Goal: Communication & Community: Answer question/provide support

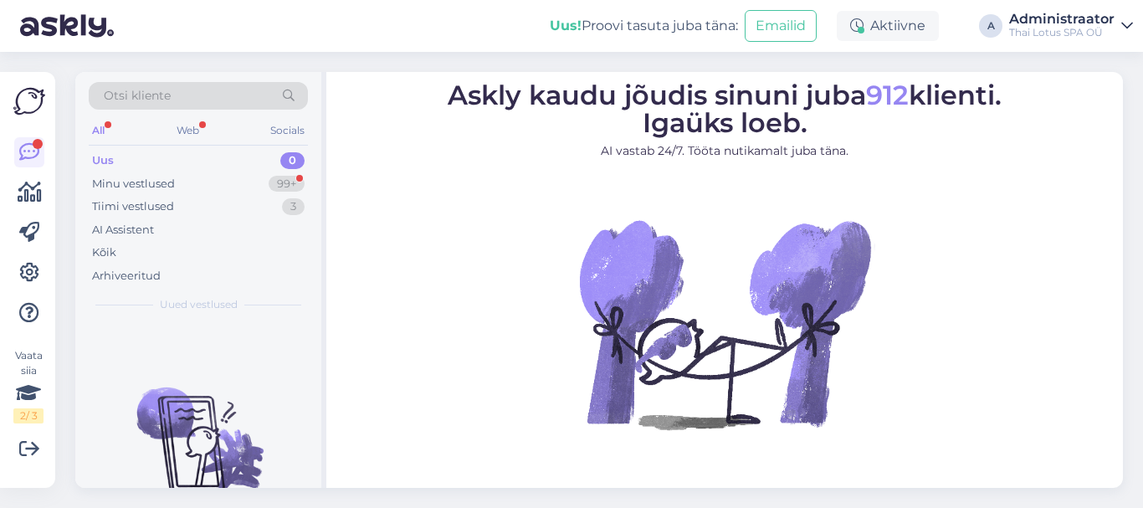
click at [290, 166] on div "0" at bounding box center [292, 160] width 24 height 17
click at [174, 208] on div "Tiimi vestlused 3" at bounding box center [198, 206] width 219 height 23
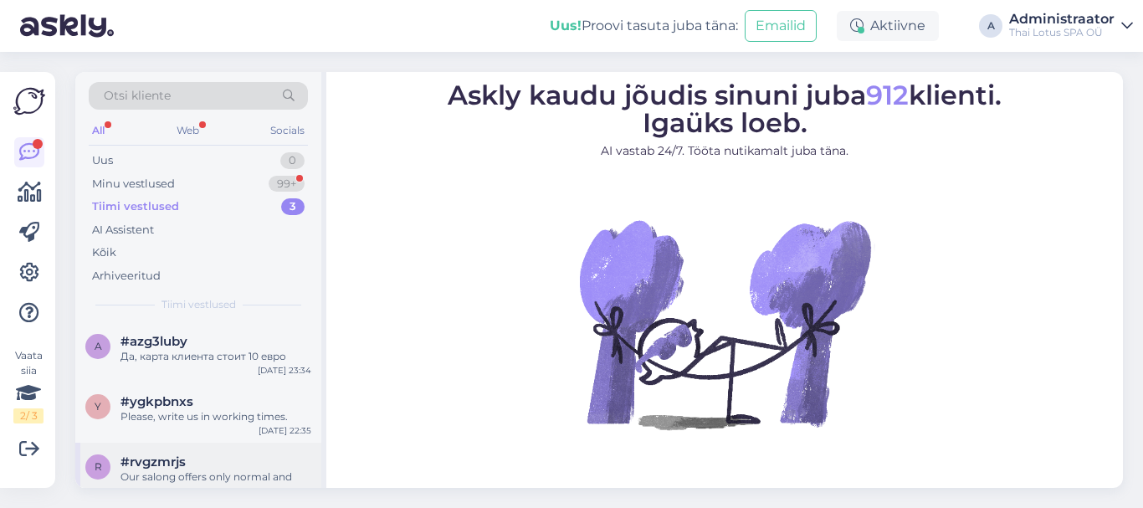
click at [148, 475] on div "Our salong offers only normal and regular treatments!" at bounding box center [216, 485] width 191 height 30
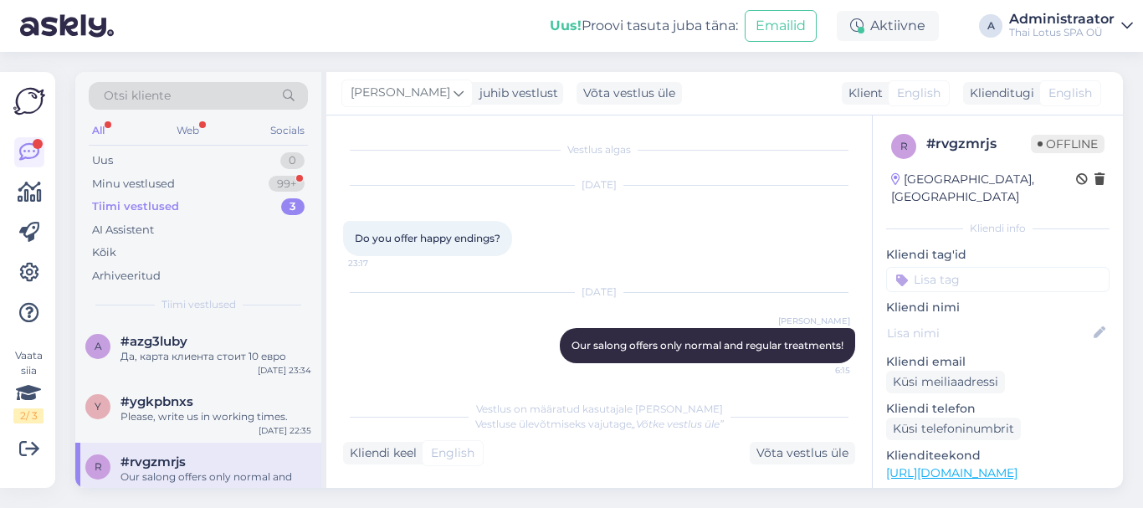
scroll to position [5, 0]
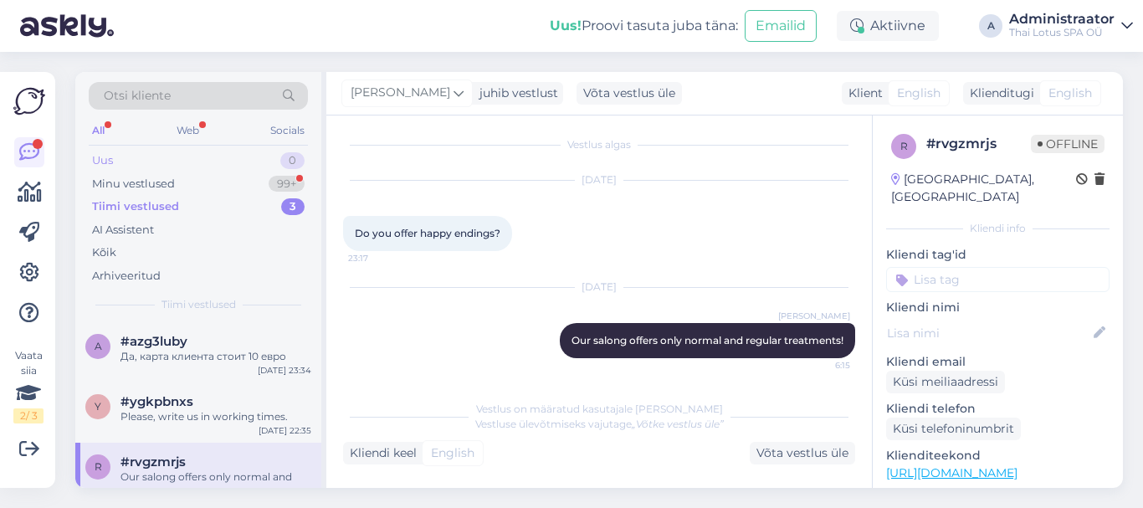
click at [293, 157] on div "0" at bounding box center [292, 160] width 24 height 17
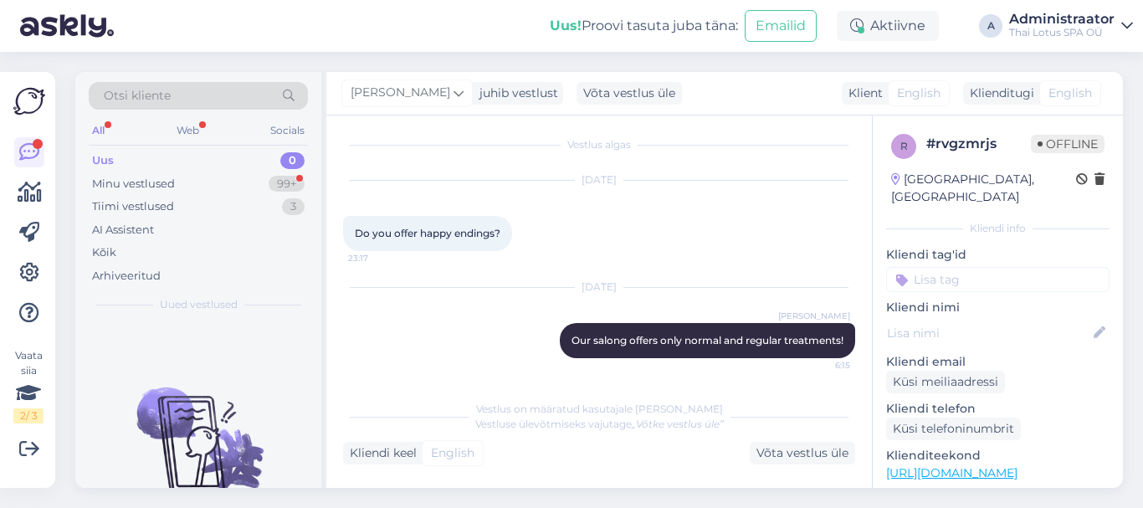
click at [100, 128] on div "All" at bounding box center [98, 131] width 19 height 22
click at [288, 182] on div "99+" at bounding box center [287, 184] width 36 height 17
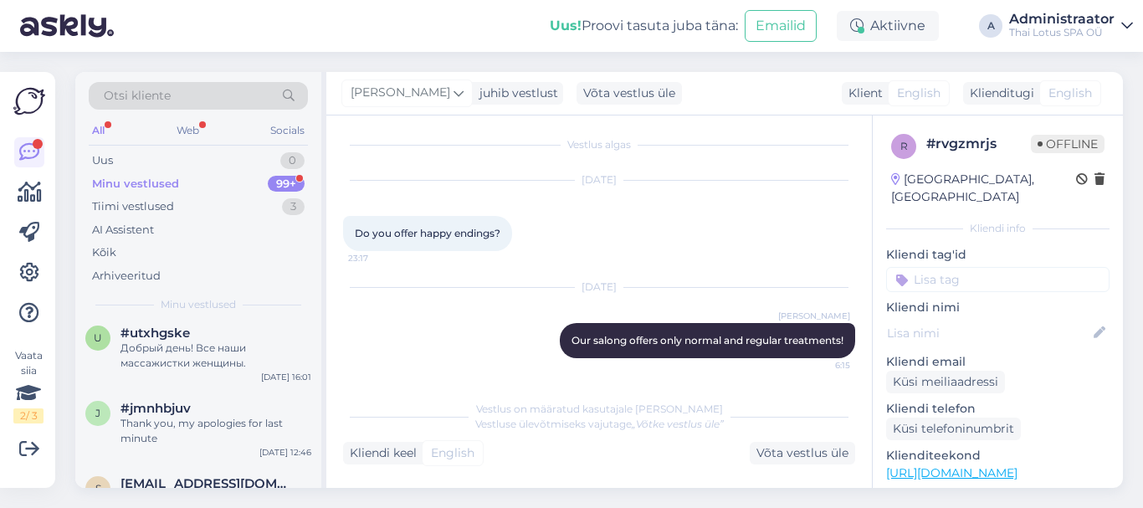
scroll to position [0, 0]
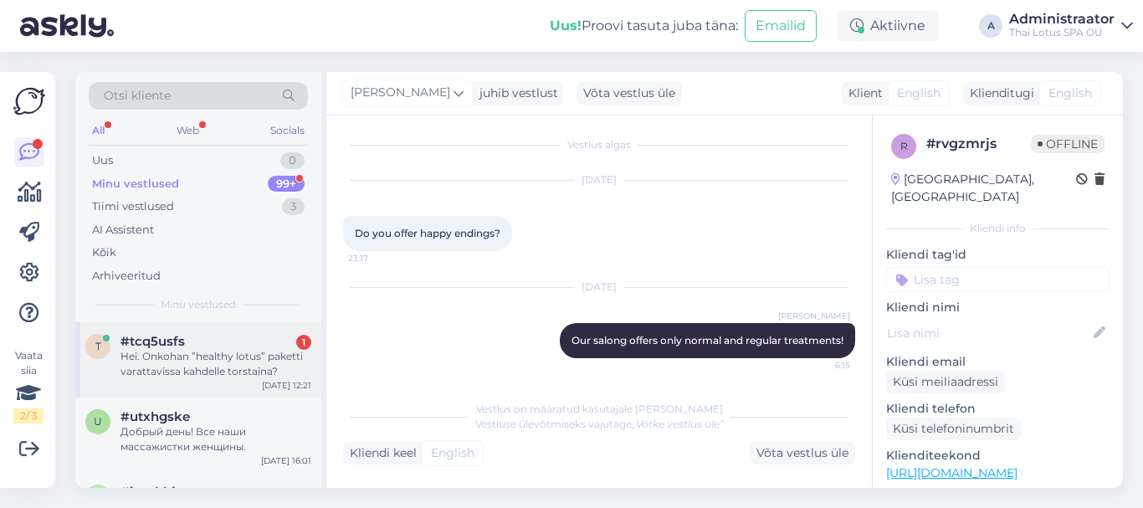
click at [260, 357] on div "Hei. Onkohan ”healthy lotus” paketti varattavissa kahdelle torstaina?" at bounding box center [216, 364] width 191 height 30
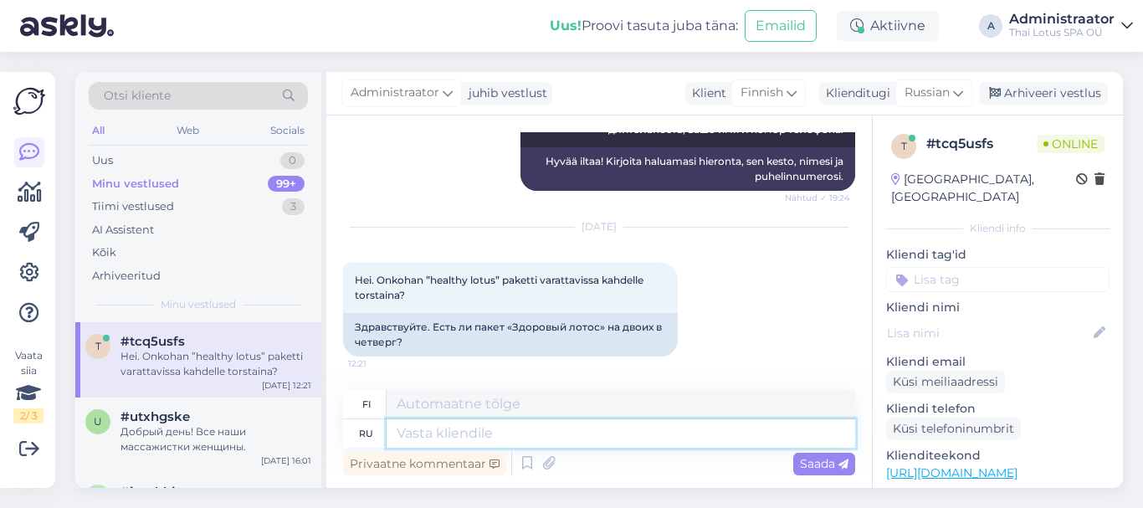
click at [504, 443] on textarea at bounding box center [621, 433] width 469 height 28
click at [517, 439] on textarea at bounding box center [621, 433] width 469 height 28
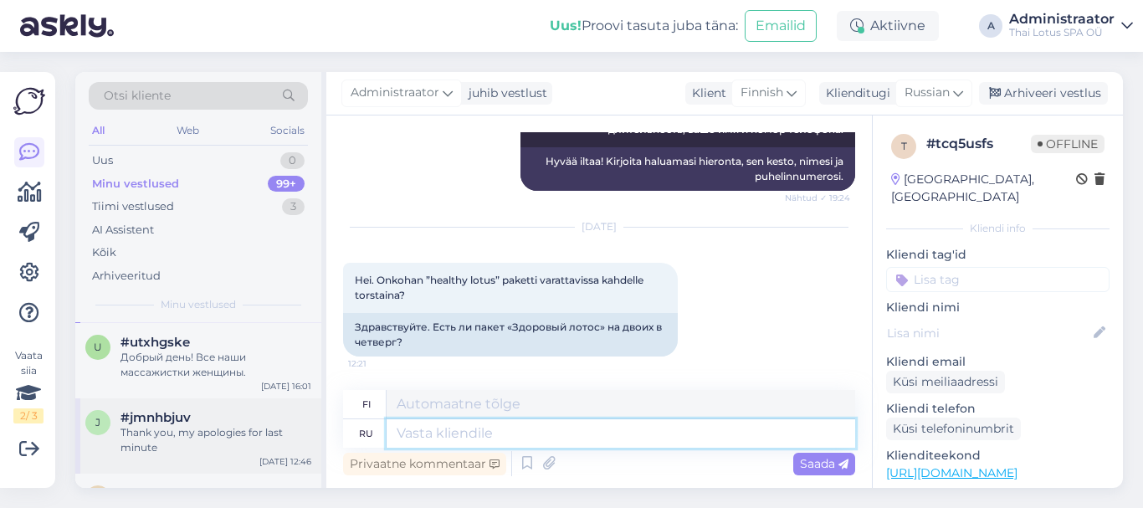
scroll to position [0, 0]
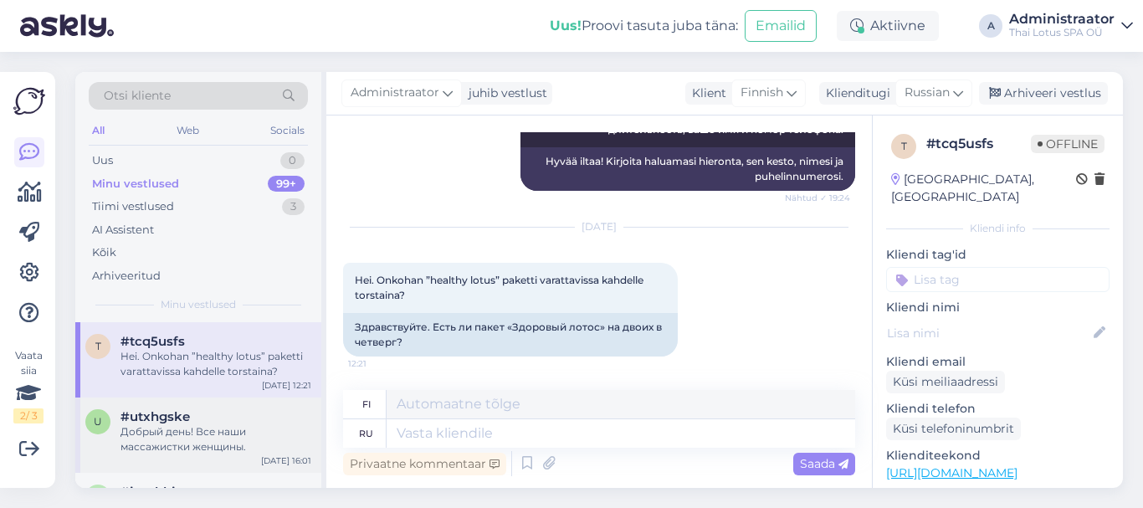
click at [219, 424] on div "Добрый день! Все наши массажистки женщины." at bounding box center [216, 439] width 191 height 30
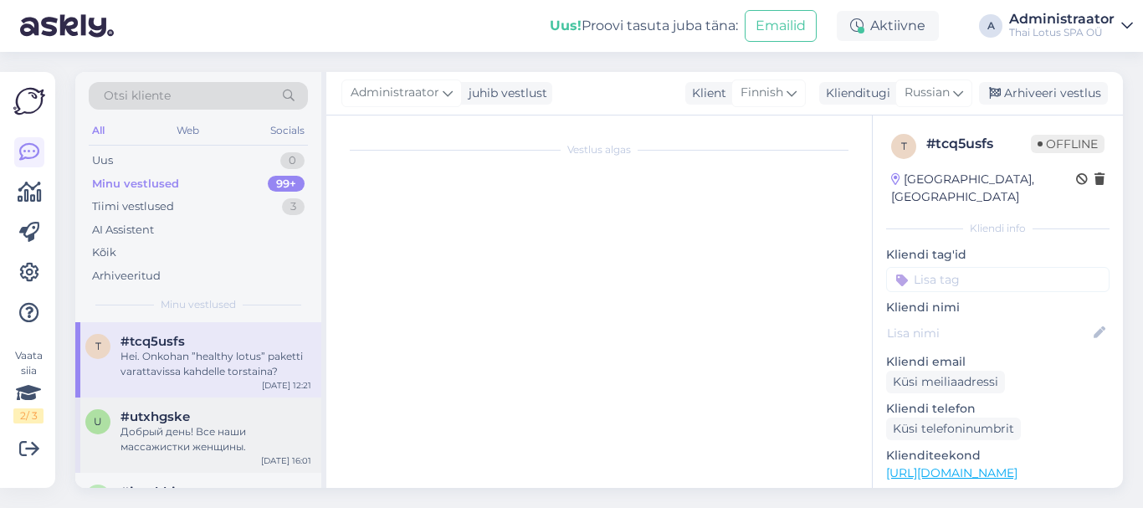
scroll to position [28, 0]
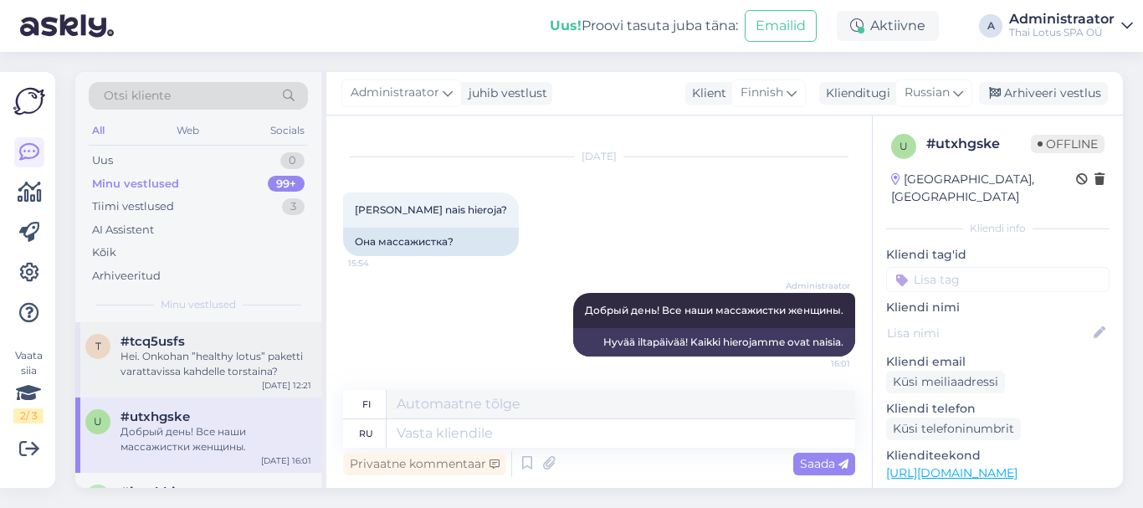
click at [194, 351] on div "Hei. Onkohan ”healthy lotus” paketti varattavissa kahdelle torstaina?" at bounding box center [216, 364] width 191 height 30
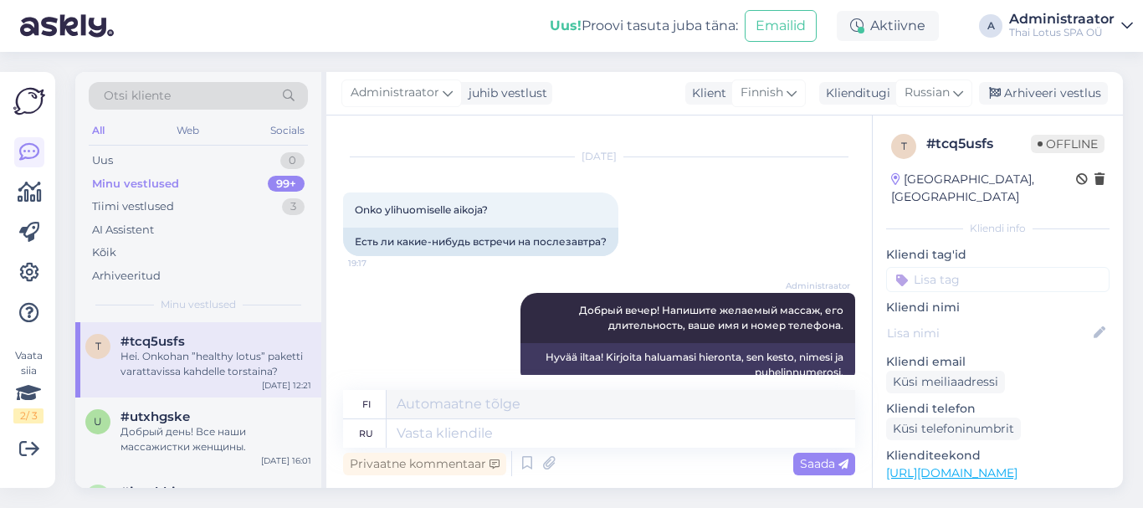
scroll to position [224, 0]
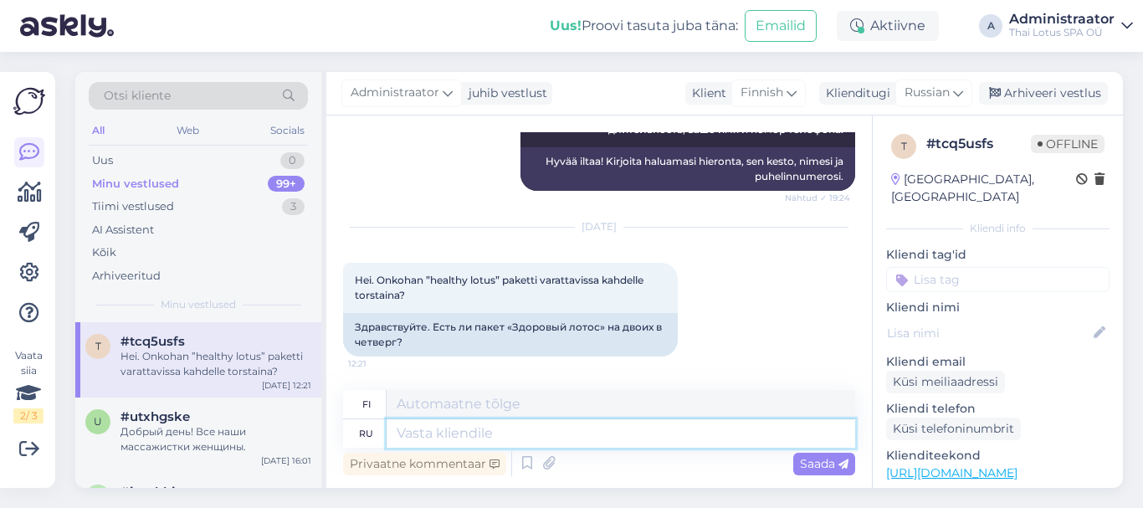
click at [659, 429] on textarea at bounding box center [621, 433] width 469 height 28
type textarea "tERE"
type textarea "tere"
type textarea "t"
click at [962, 97] on icon at bounding box center [958, 93] width 10 height 18
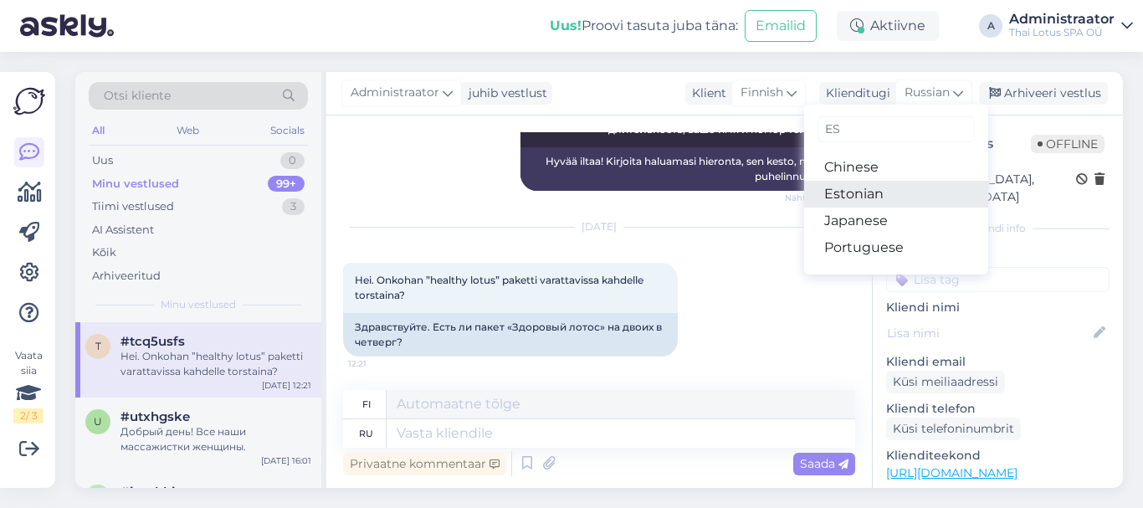
type input "ES"
click at [883, 193] on link "Estonian" at bounding box center [896, 194] width 184 height 27
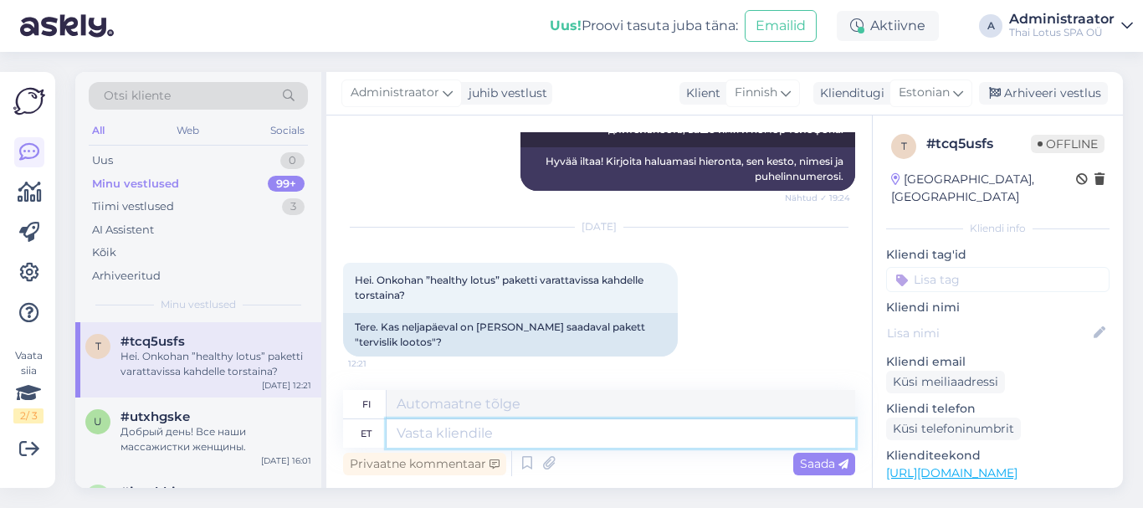
click at [456, 437] on textarea at bounding box center [621, 433] width 469 height 28
type textarea "tERE!"
type textarea "Hei!"
type textarea "t"
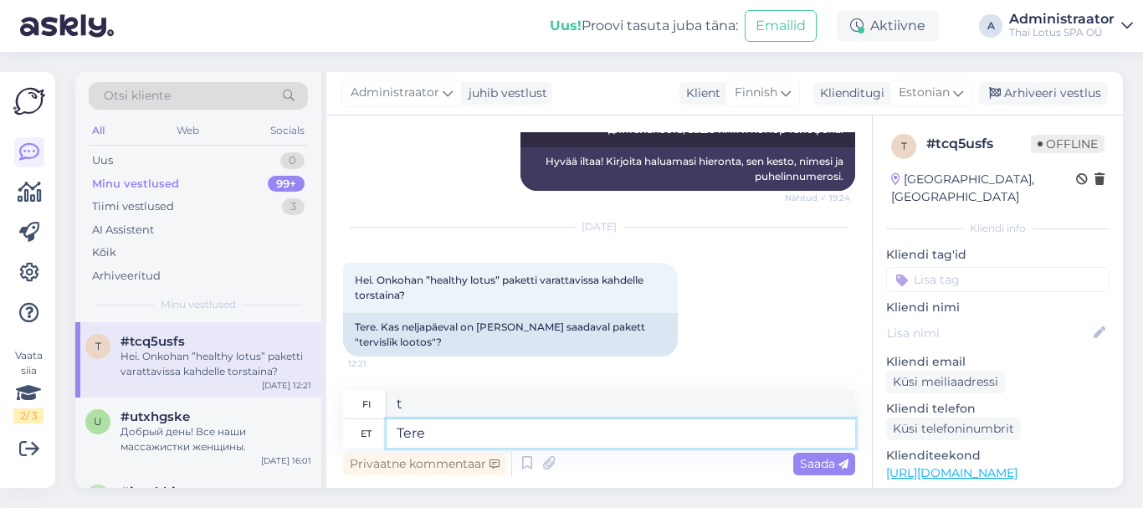
type textarea "Tere!"
type textarea "Hei"
type textarea "Tere!"
type textarea "Hei!"
type textarea "Tere! Saane pakkuda"
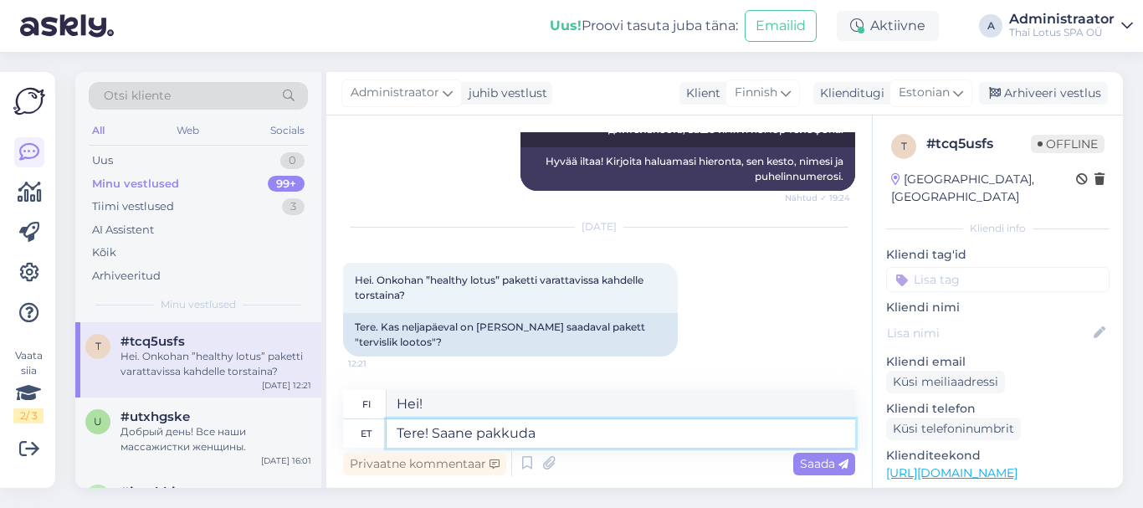
type textarea "Hei! Minulla on Saane tarjottavana."
type textarea "Tere! Saane pakkuda [PERSON_NAME]"
type textarea "Hei! Voin tarjota sitä kahdelle."
type textarea "Tere! Saane pakkuda [PERSON_NAME] kas"
type textarea "Hei! Voin tarjota sinulle kaksi"
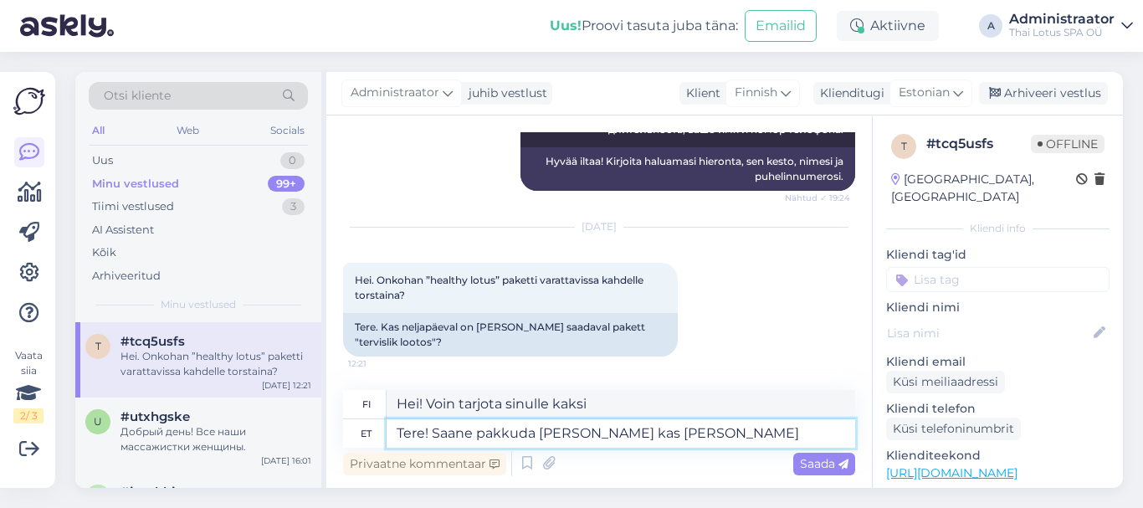
type textarea "Tere! Saane pakkuda [PERSON_NAME] kas [PERSON_NAME]"
type textarea "Hei! Voin tarjota sitä kahdelle hintaan"
type textarea "Tere! Saane pakkuda [PERSON_NAME] kas [PERSON_NAME] 16"
type textarea "Hei! Voin tarjota sen kahdelle klo 16.00."
type textarea "Tere! Saane pakkuda [PERSON_NAME] kas [PERSON_NAME] 16."
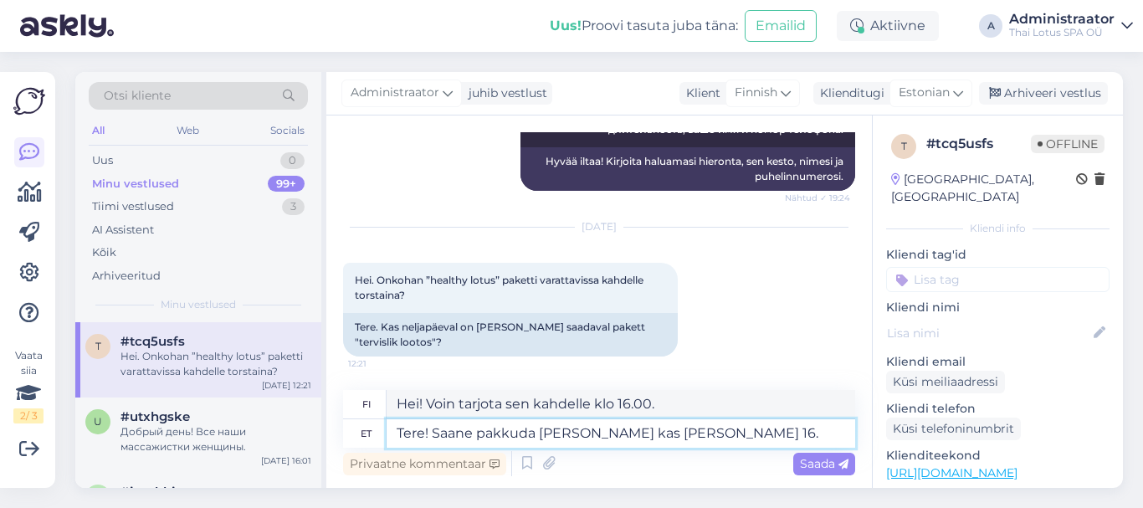
type textarea "Hei! Voin tarjota sitä kahdelle klo 16.."
type textarea "Tere! Saane pakkuda [PERSON_NAME] kas [PERSON_NAME] 16.00 v"
type textarea "Hei! Voin tarjota sen kahdelle klo 16.00 ."
type textarea "Tere! Saane pakkuda [PERSON_NAME] kas [PERSON_NAME] 16.00 v]i"
type textarea "Hei! Voin tarjota sen kahdelle joko klo 16.00 tai"
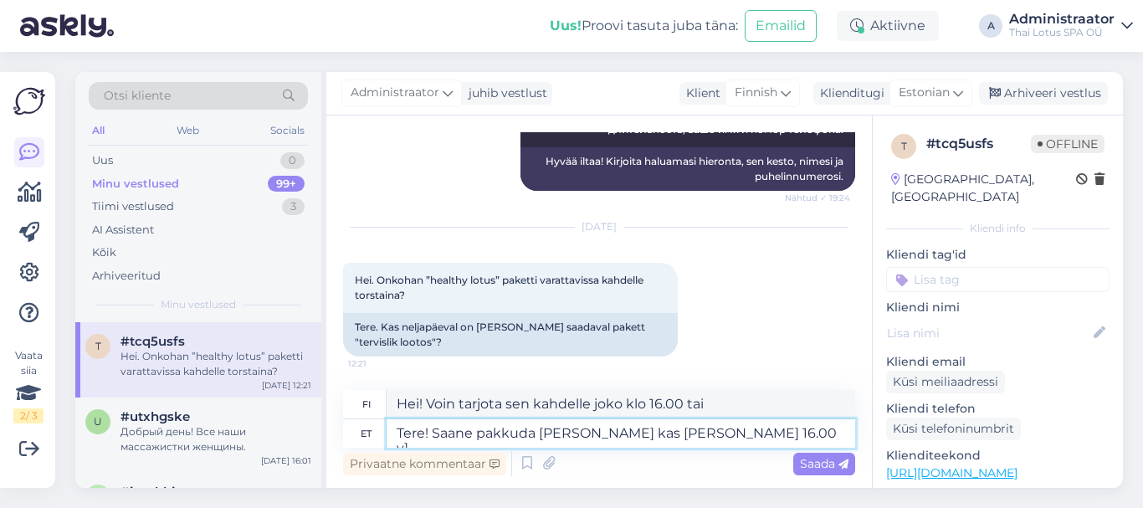
type textarea "Tere! Saane pakkuda [PERSON_NAME] kas [PERSON_NAME] 16.00 v"
type textarea "Hei! Voin tarjota sen kahdelle klo 16.00 tai"
type textarea "Tere! Saane pakkuda [PERSON_NAME] kas [PERSON_NAME] 16.00 v"
type textarea "Hei! Voin tarjota sen kahdelle joko klo 16.00 tai"
type textarea "Tere! Saane pakkuda [PERSON_NAME] kas [PERSON_NAME] 16.00 [PERSON_NAME]"
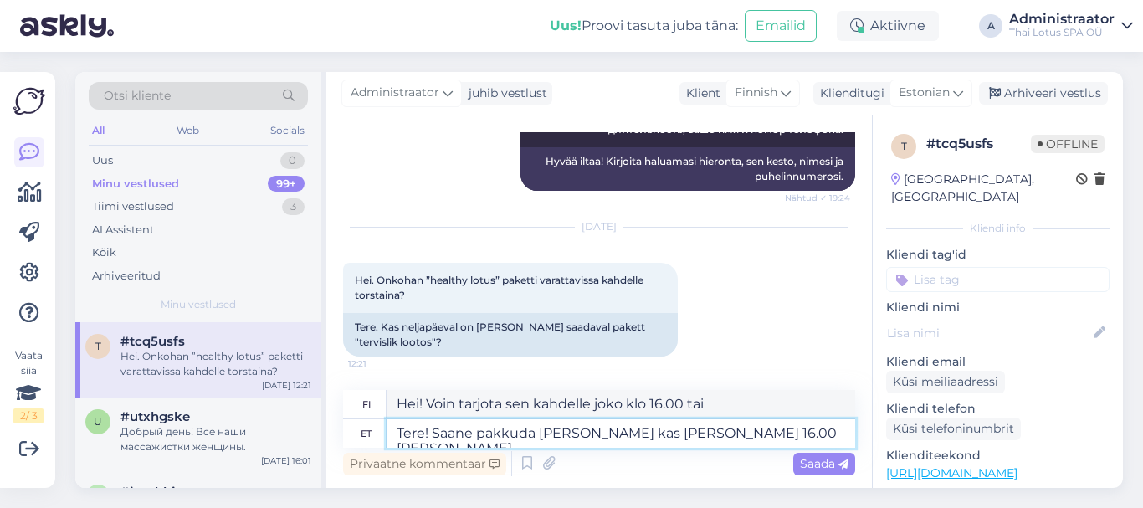
type textarea "Hei! Voin tarjota sen kahdelle klo 16.00 tai"
type textarea "Tere! Saane pakkuda [PERSON_NAME] kas [PERSON_NAME] 16.00 või"
type textarea "Hei! Voin tarjota sen kahdelle joko klo 16.00 tai"
type textarea "Tere! Saane pakkuda [PERSON_NAME] kas [PERSON_NAME] 16.00 või"
type textarea "Hei! Voin tarjota aterian kahdelle joko klo 16.00 tai"
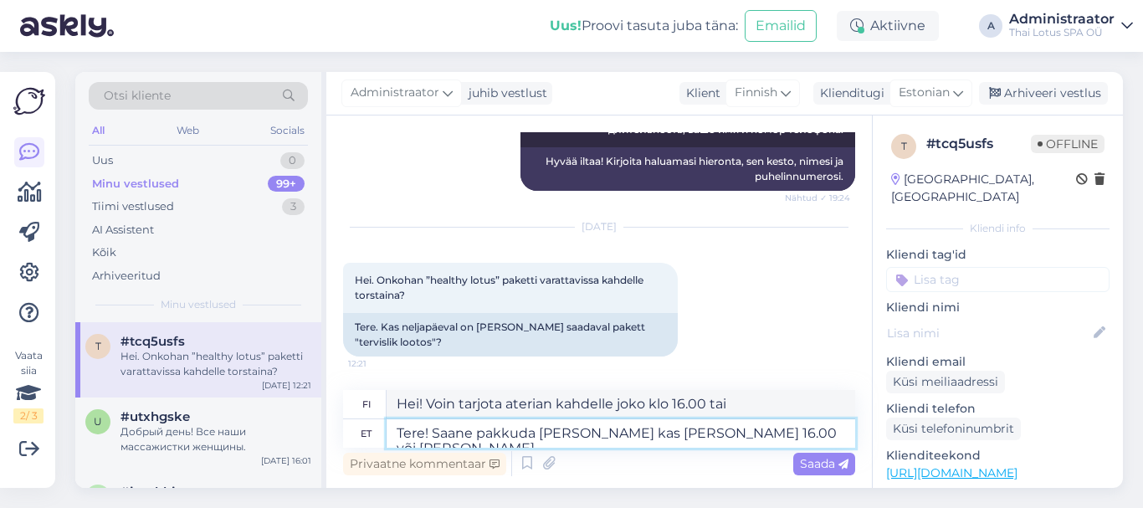
type textarea "Tere! Saane pakkuda [PERSON_NAME] kas [PERSON_NAME] 16.00 või [PERSON_NAME]"
type textarea "Hei! Voin tarjota aterian kahdelle joko klo 16.00 tai 18.00."
type textarea "Tere! Saane pakkuda [PERSON_NAME] kas [PERSON_NAME] 16.00 või [PERSON_NAME] 17.…"
type textarea "Hei! Voin tarjota aterian kahdelle joko 16.00 tai 17.00-"
type textarea "Tere! Saane pakkuda [PERSON_NAME] kas [PERSON_NAME] 16.00 või [PERSON_NAME] 17.…"
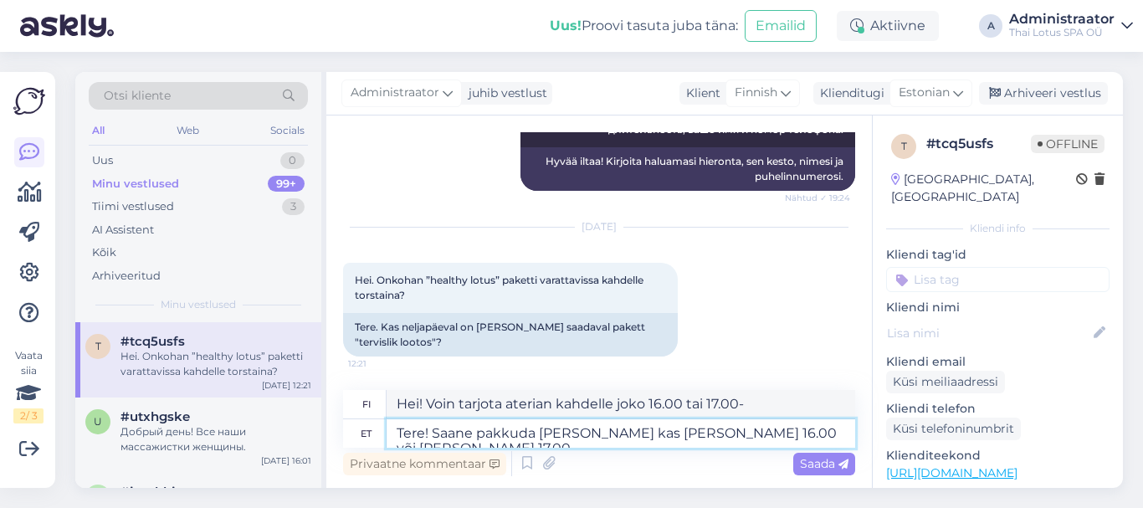
type textarea "Hei! Voin tarjota aterian kahdelle joko 16.00 tai 17.00."
click at [463, 436] on textarea "Tere! Saane pakkuda [PERSON_NAME] kas [PERSON_NAME] 16.00 või [PERSON_NAME] 17.…" at bounding box center [621, 433] width 469 height 28
type textarea "Tere! Saame pakkuda kahele kas kell 16.00 või kell 17.00."
type textarea "Hei! Voimme tarjota sen kahdelle joko 16.00 tai 17.00."
type textarea "Tere! Saame pakkuda kahele kas kell 16.00 või kell 17.00."
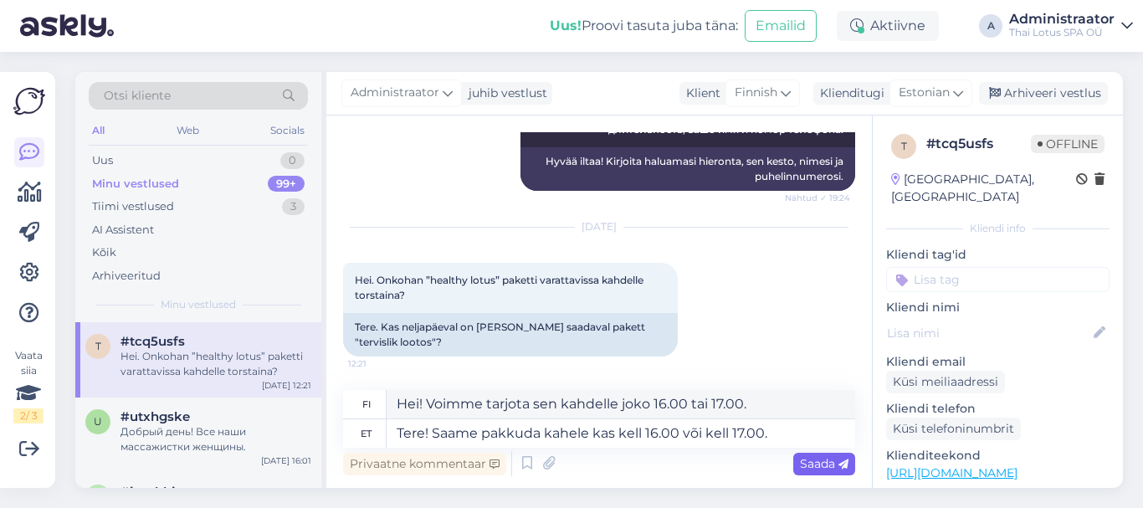
click at [832, 463] on span "Saada" at bounding box center [824, 463] width 49 height 15
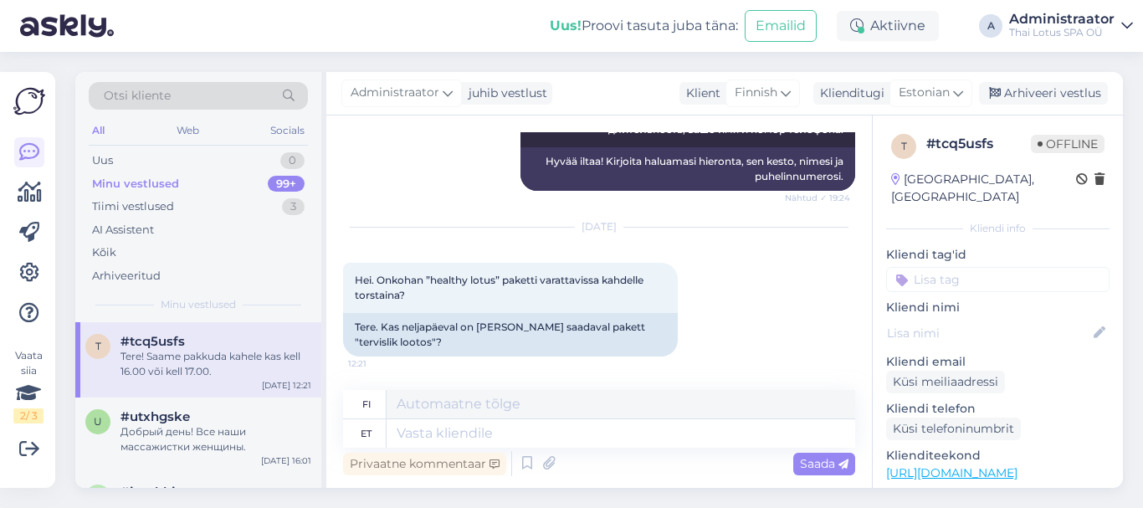
scroll to position [325, 0]
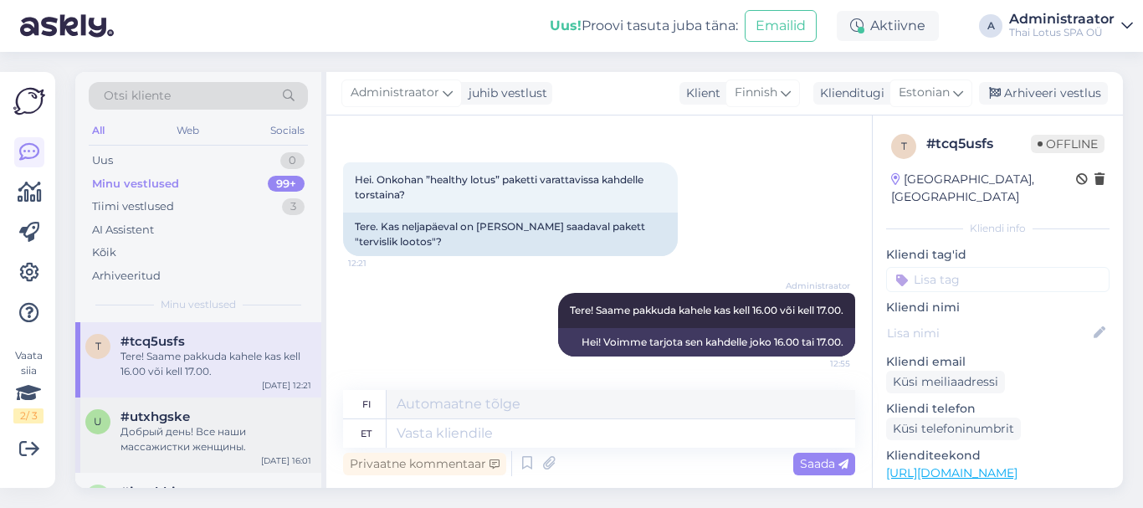
click at [193, 443] on div "Добрый день! Все наши массажистки женщины." at bounding box center [216, 439] width 191 height 30
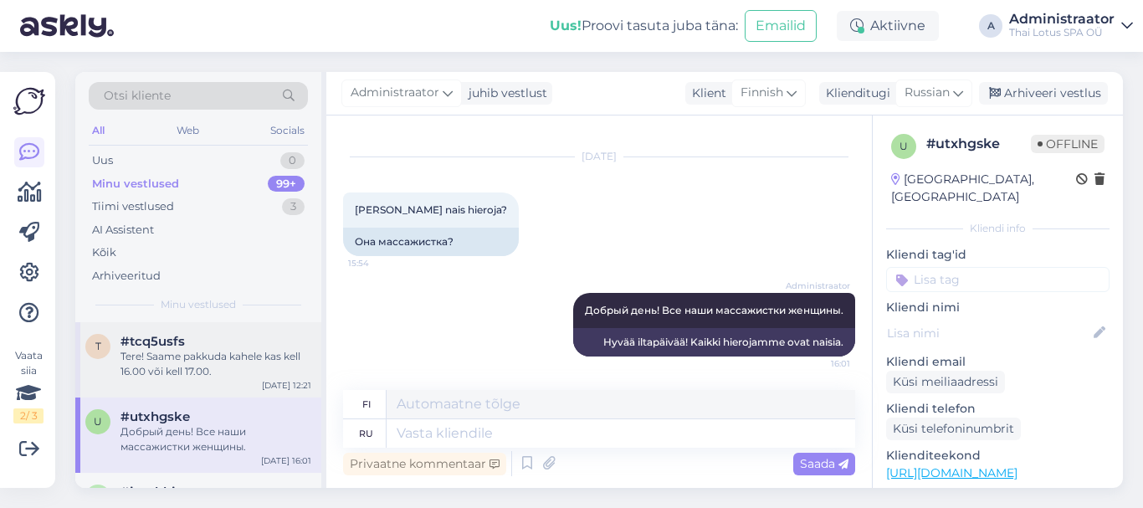
click at [203, 379] on div "t #tcq5usfs Tere! Saame pakkuda [PERSON_NAME] kas [PERSON_NAME] 16.00 või [PERS…" at bounding box center [198, 359] width 246 height 75
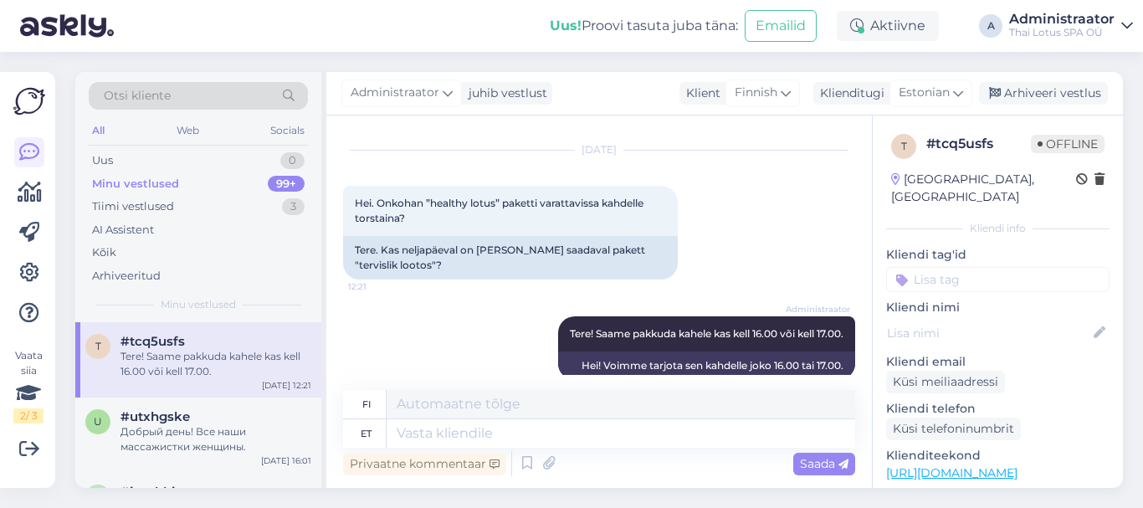
scroll to position [325, 0]
